Goal: Task Accomplishment & Management: Use online tool/utility

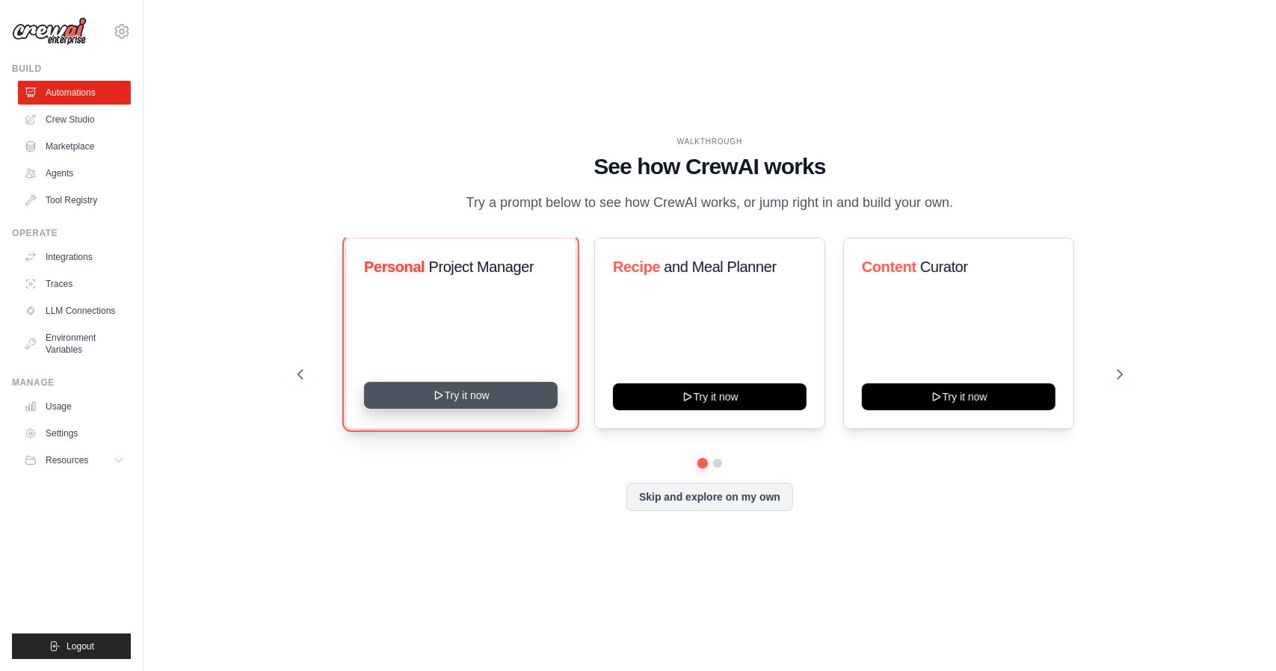
click at [523, 404] on button "Try it now" at bounding box center [461, 395] width 194 height 27
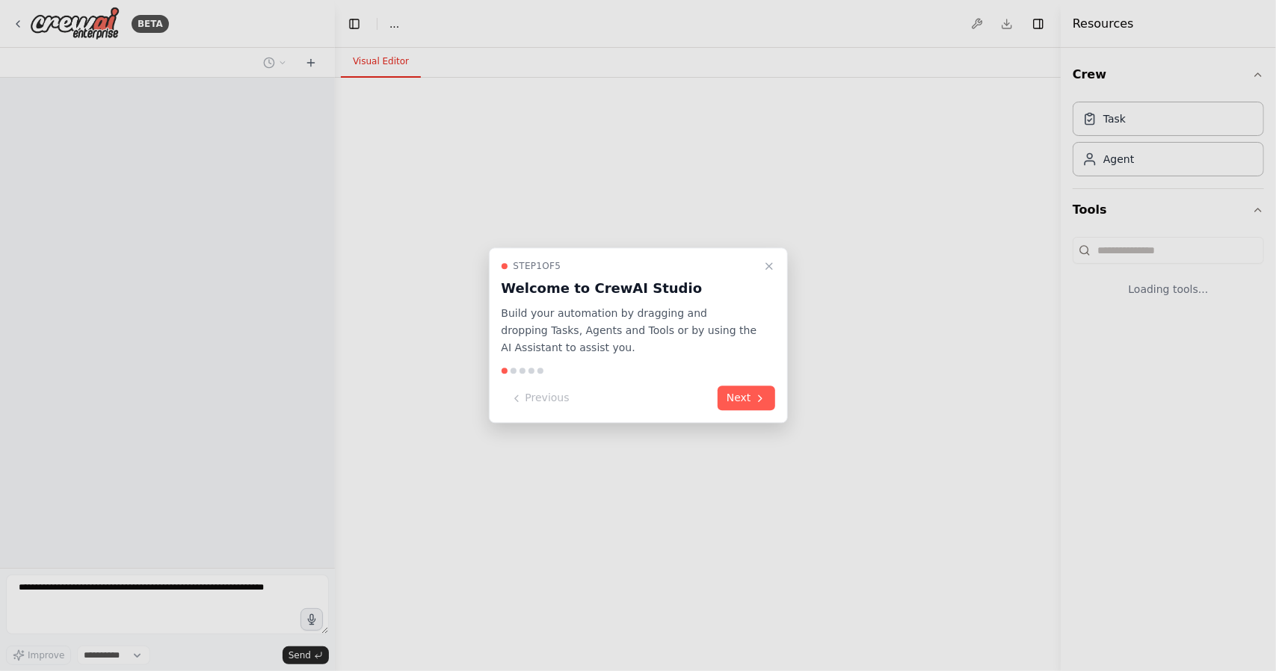
select select "****"
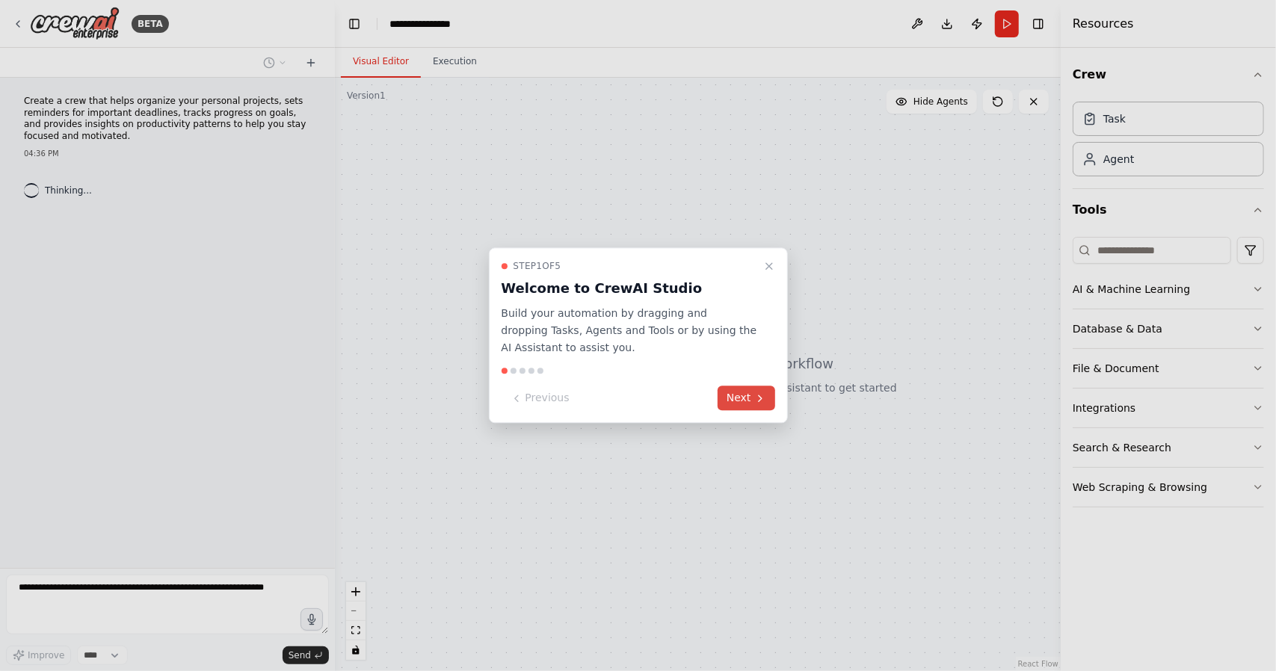
click at [739, 404] on button "Next" at bounding box center [746, 398] width 58 height 25
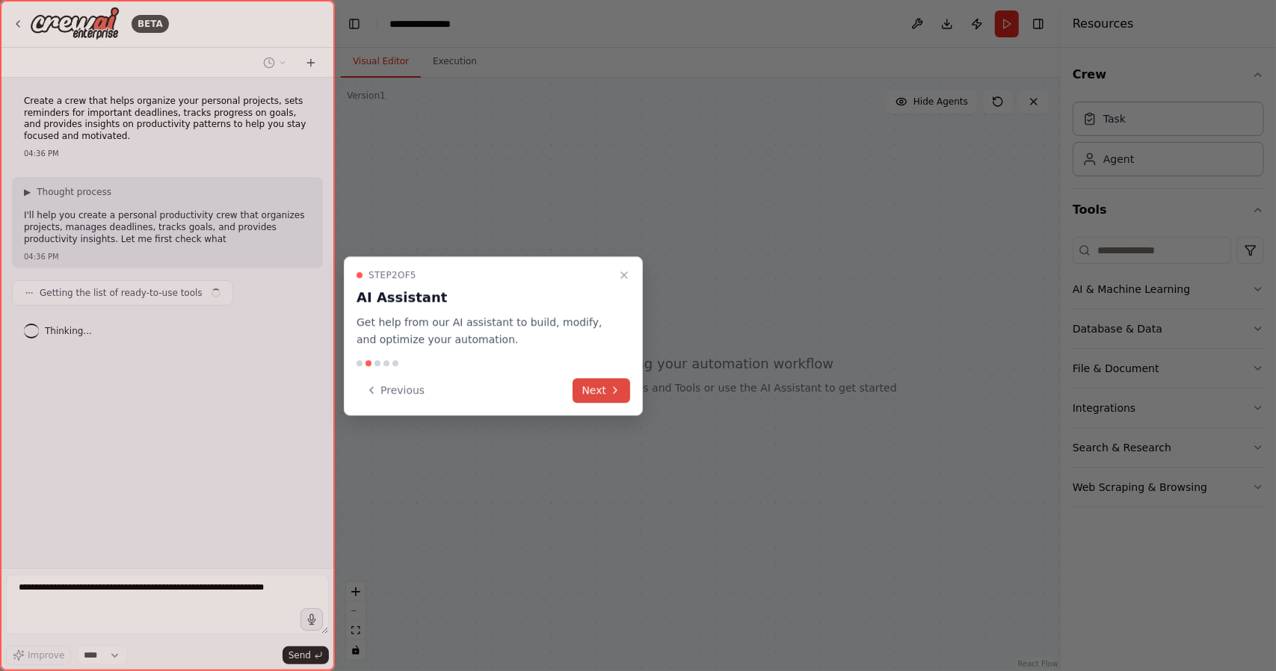
click at [619, 394] on icon at bounding box center [615, 390] width 12 height 12
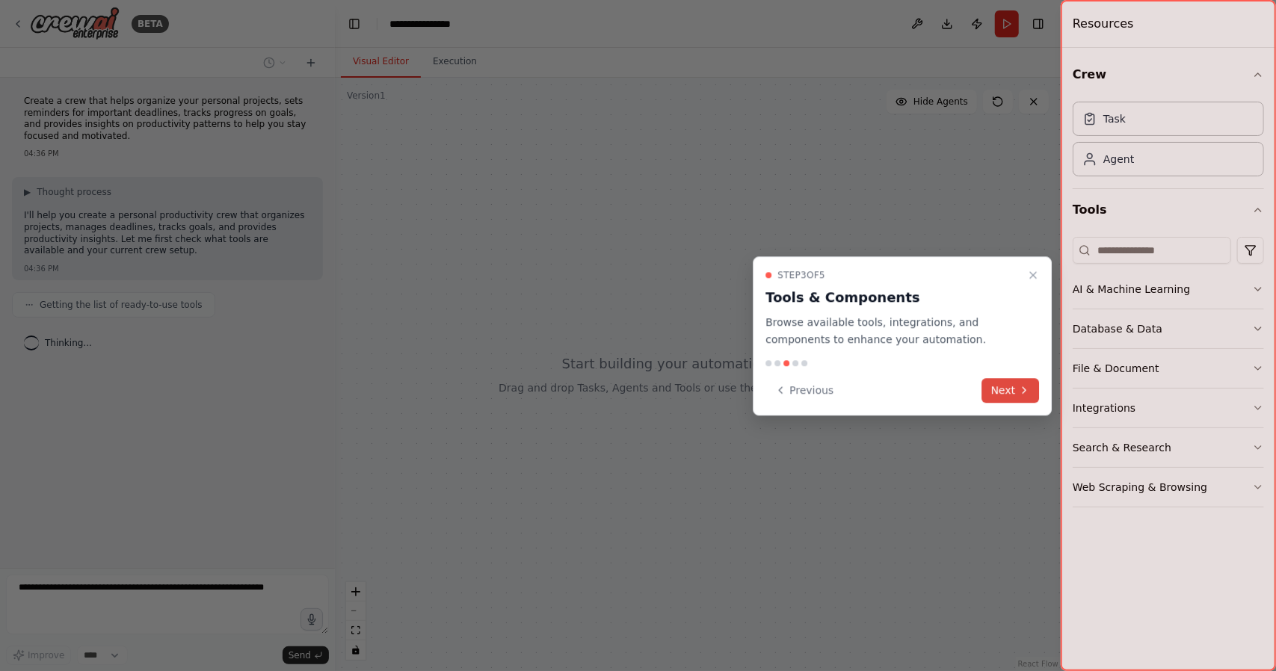
click at [998, 384] on button "Next" at bounding box center [1011, 390] width 58 height 25
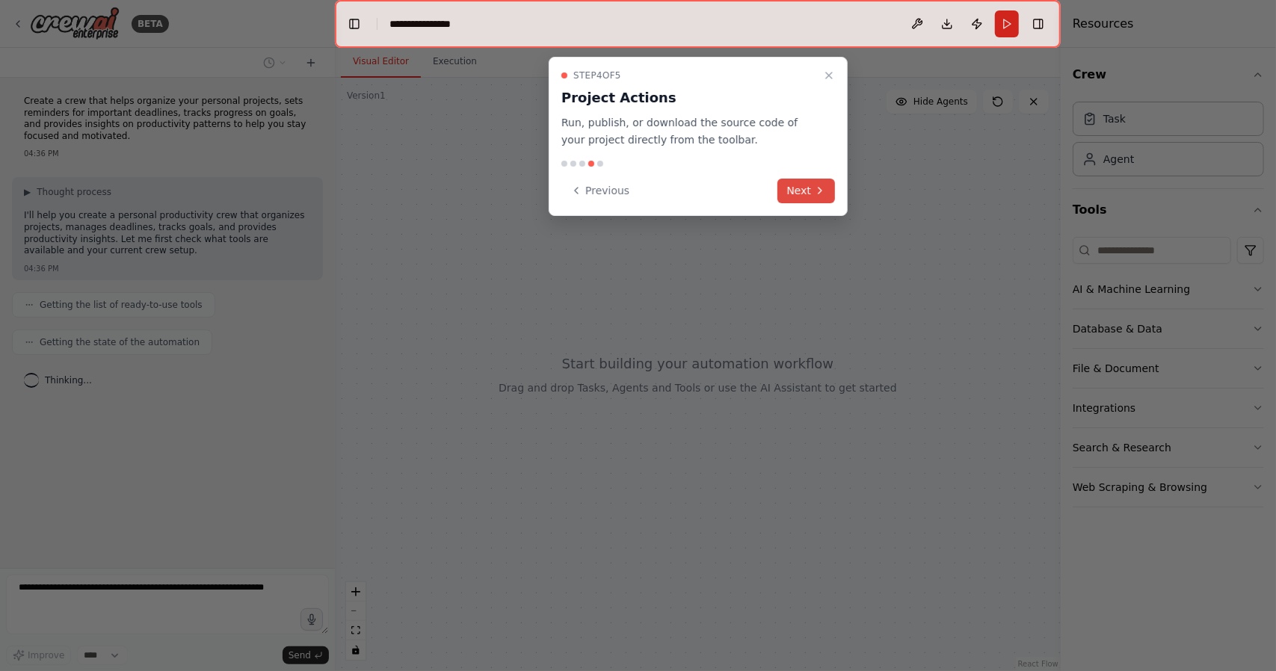
click at [812, 191] on button "Next" at bounding box center [806, 191] width 58 height 25
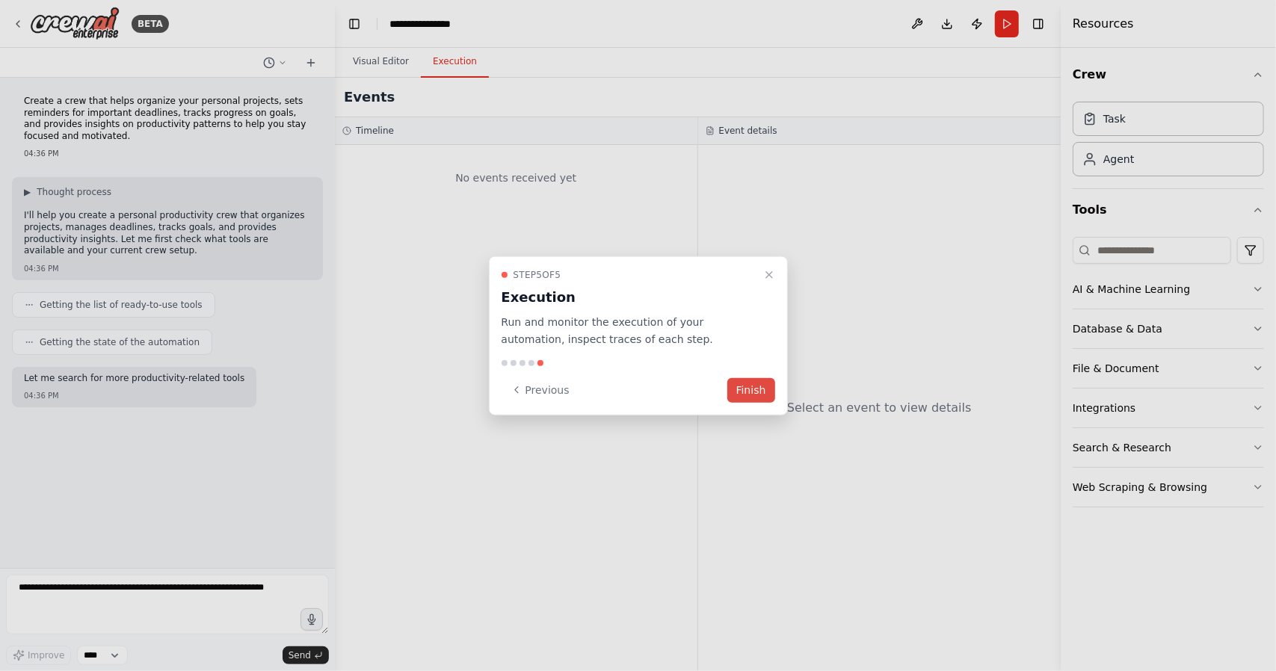
click at [762, 391] on button "Finish" at bounding box center [751, 389] width 48 height 25
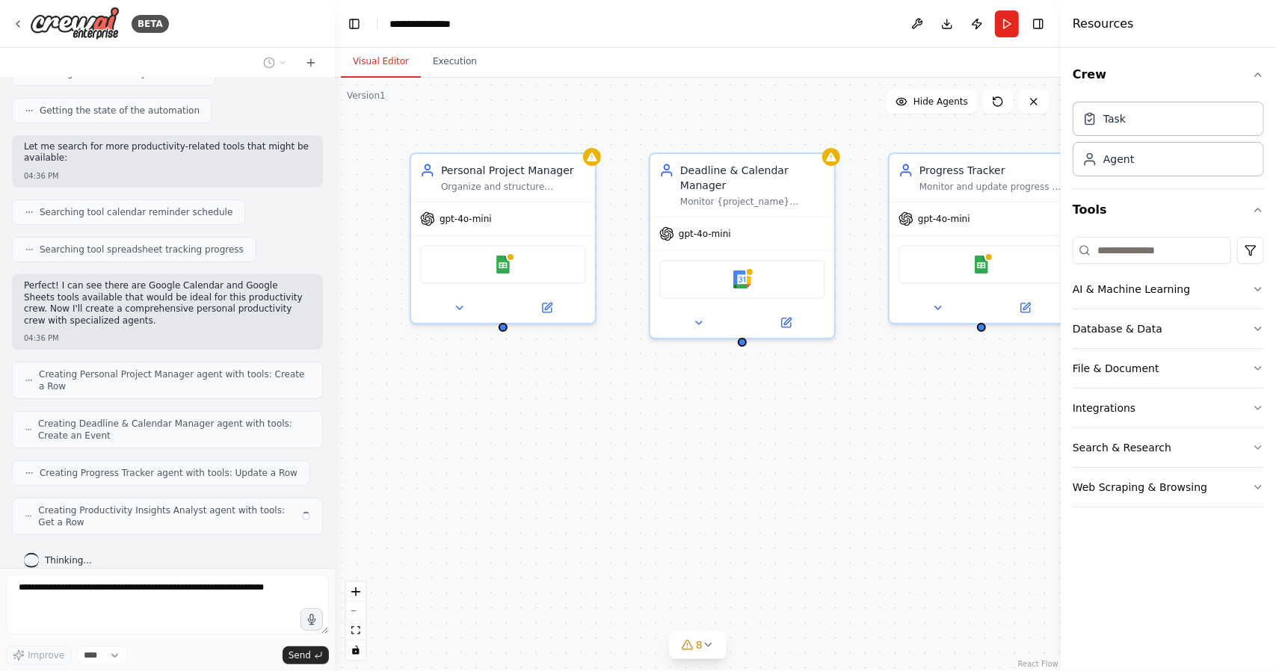
scroll to position [220, 0]
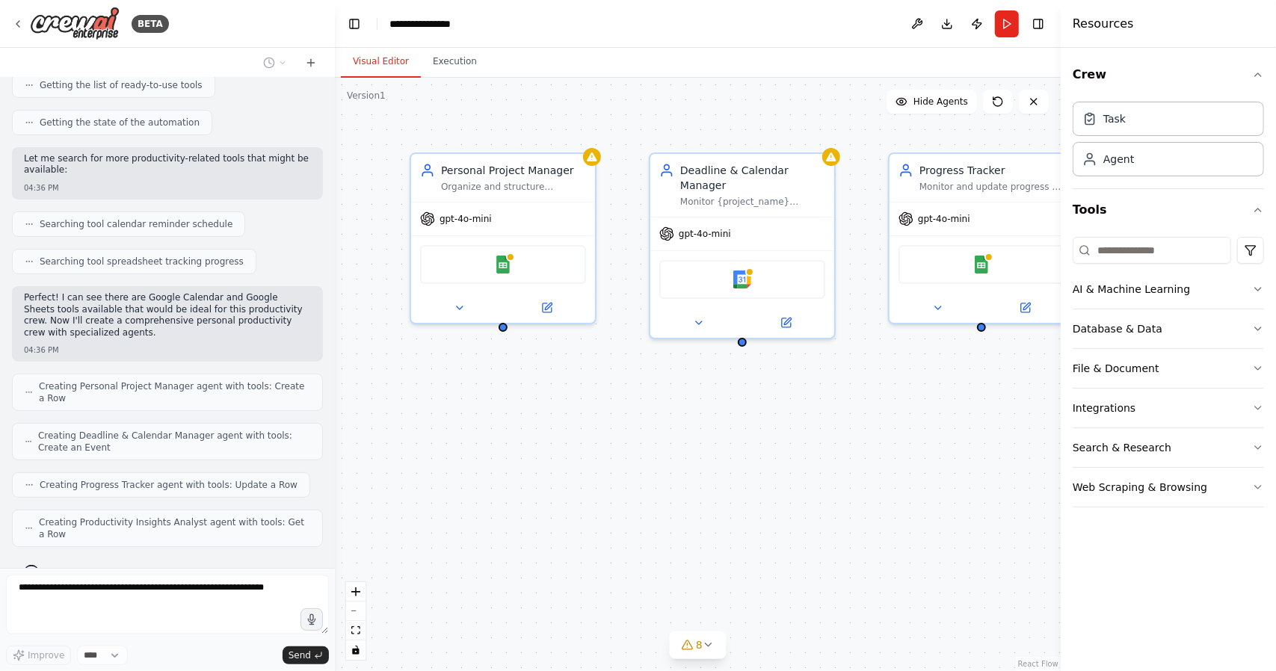
click at [501, 331] on div "Personal Project Manager Organize and structure {project_name} by breaking it d…" at bounding box center [698, 374] width 726 height 593
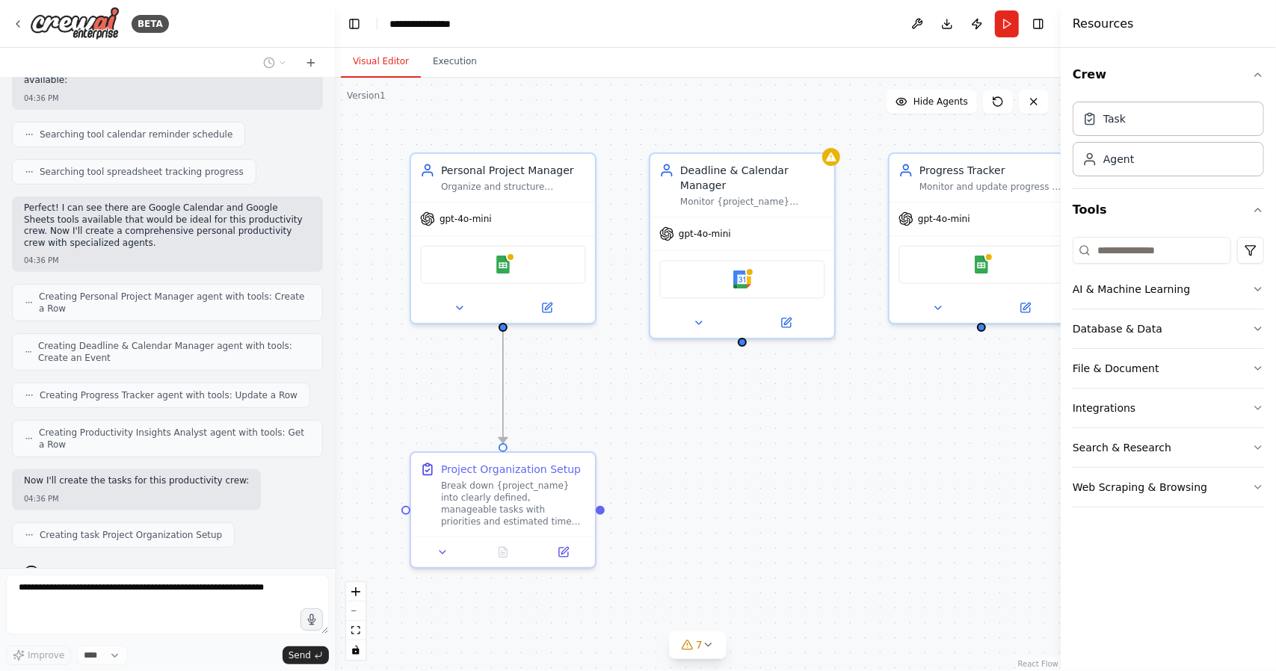
drag, startPoint x: 501, startPoint y: 331, endPoint x: 444, endPoint y: 357, distance: 63.2
click at [444, 357] on div ".deletable-edge-delete-btn { width: 20px; height: 20px; border: 0px solid #ffff…" at bounding box center [698, 374] width 726 height 593
click at [462, 285] on div "Google Sheets" at bounding box center [502, 262] width 184 height 58
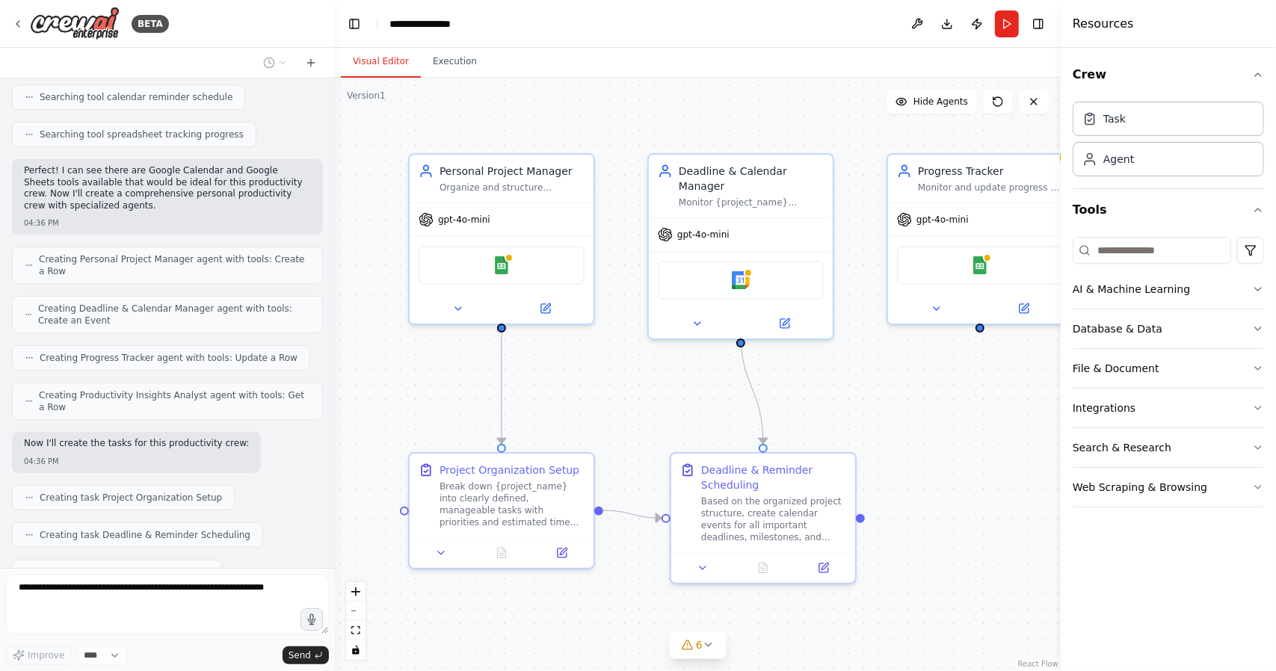
scroll to position [383, 0]
